Goal: Task Accomplishment & Management: Manage account settings

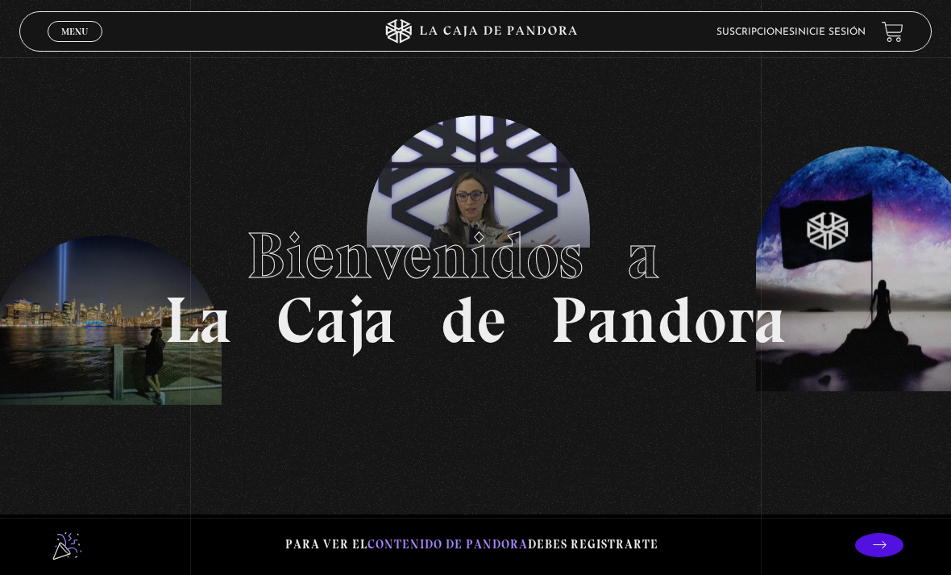
click at [78, 23] on link "Menu Cerrar" at bounding box center [75, 31] width 55 height 21
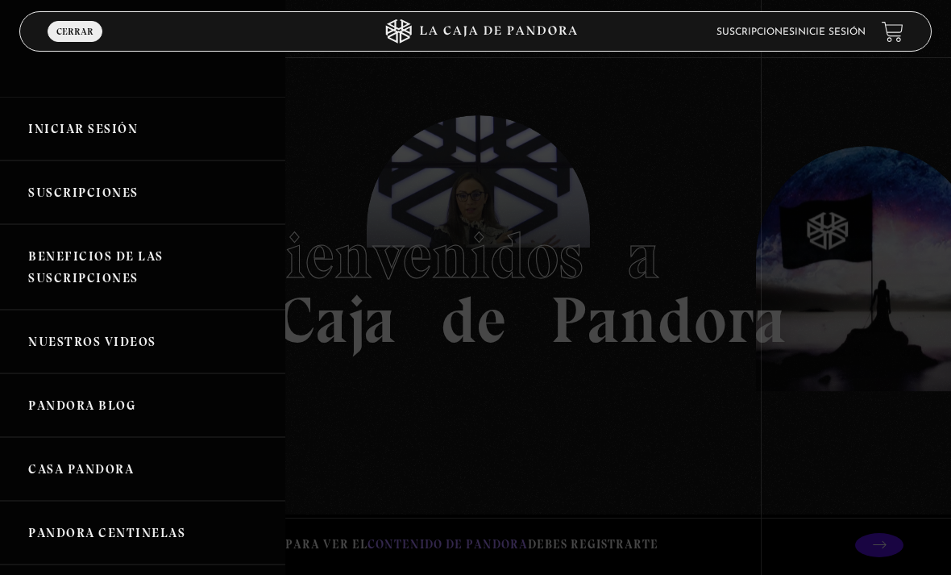
click at [60, 120] on link "Iniciar Sesión" at bounding box center [142, 129] width 285 height 64
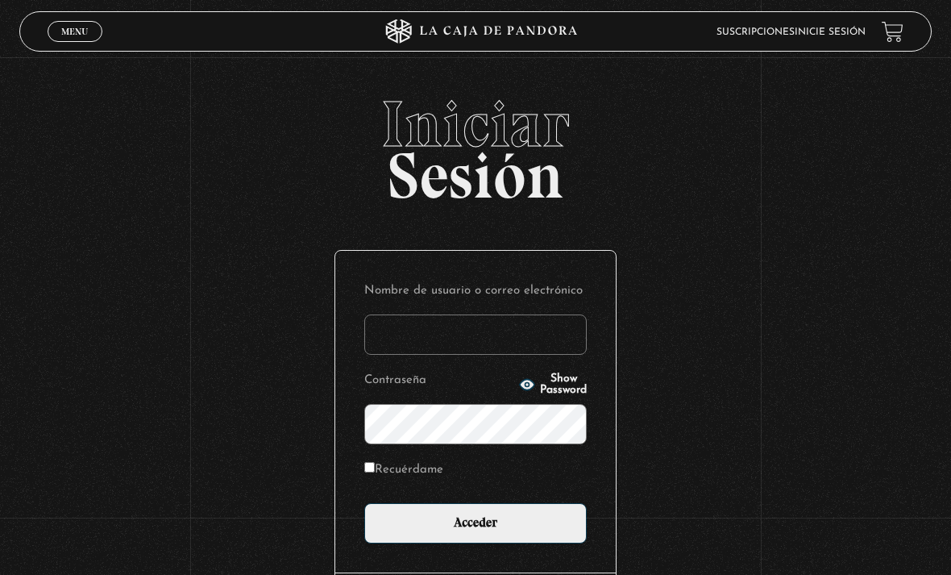
type input "Jen.pam"
click at [475, 531] on input "Acceder" at bounding box center [475, 523] width 222 height 40
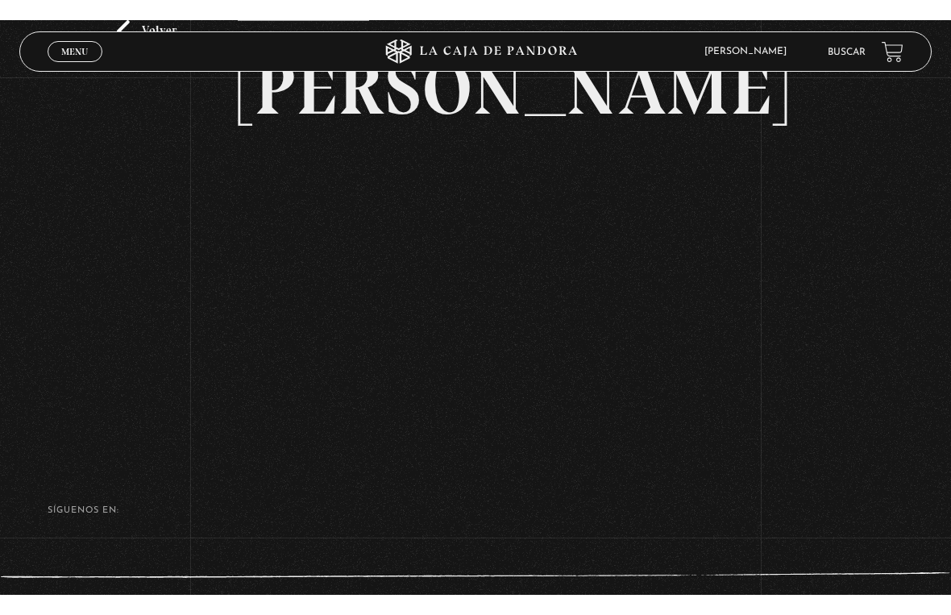
scroll to position [19, 0]
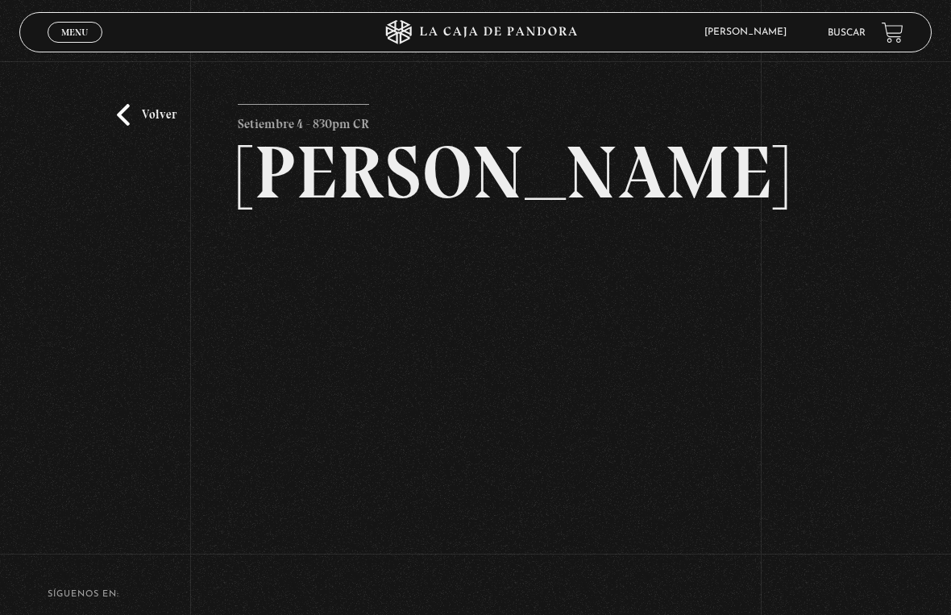
click at [934, 0] on html "ingresar al sitio Ver Video Más Información Solicitar Por favor coloque su disp…" at bounding box center [475, 370] width 951 height 779
